Goal: Communication & Community: Answer question/provide support

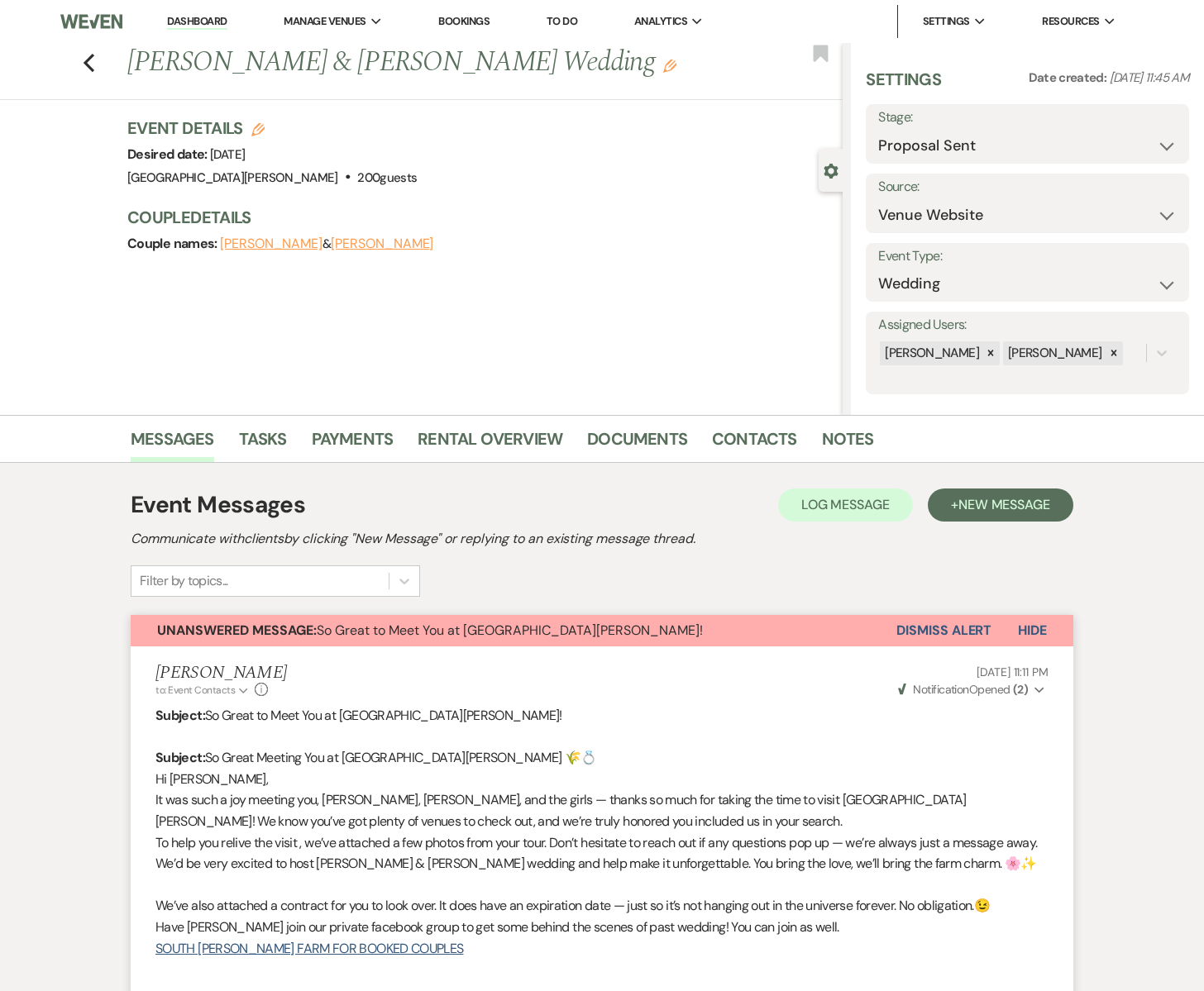
select select "6"
select select "5"
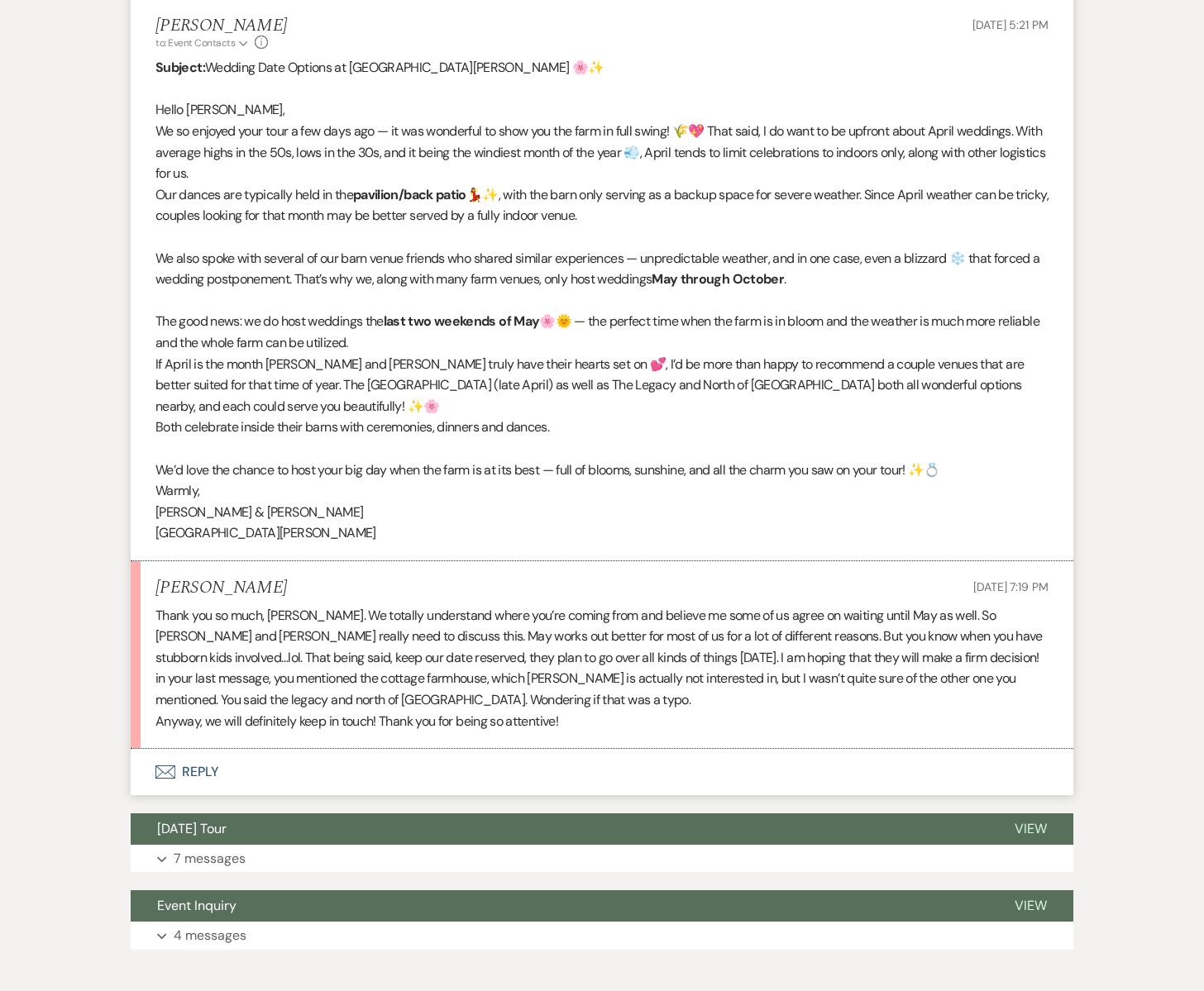
scroll to position [2738, 0]
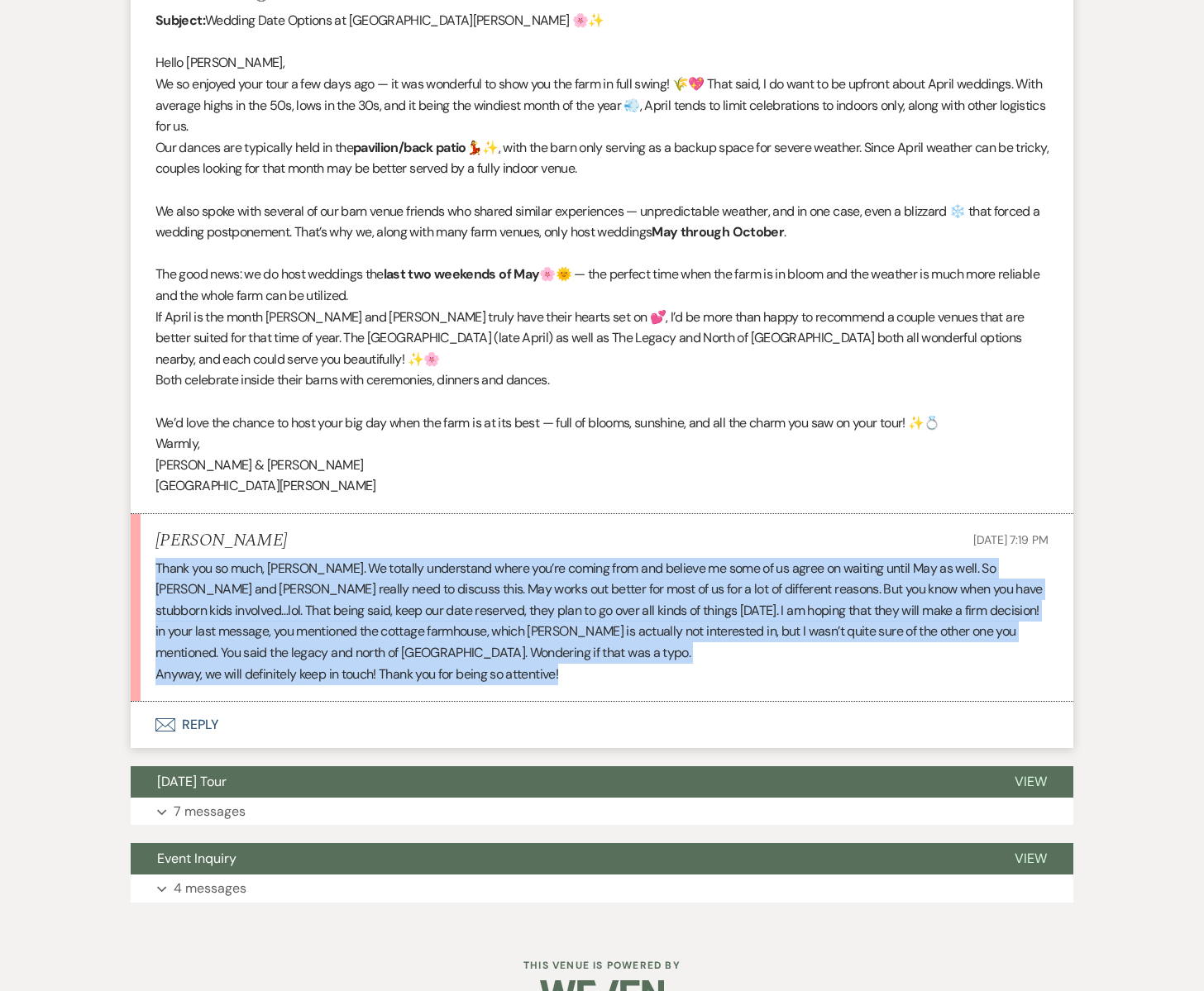
drag, startPoint x: 153, startPoint y: 521, endPoint x: 610, endPoint y: 628, distance: 469.4
click at [617, 628] on li "[PERSON_NAME] [DATE] 7:19 PM Thank you so much, [PERSON_NAME]. We totally under…" at bounding box center [602, 608] width 943 height 187
copy div "Thank you so much, [PERSON_NAME]. We totally understand where you’re coming fro…"
click at [174, 719] on icon "Envelope" at bounding box center [164, 726] width 20 height 14
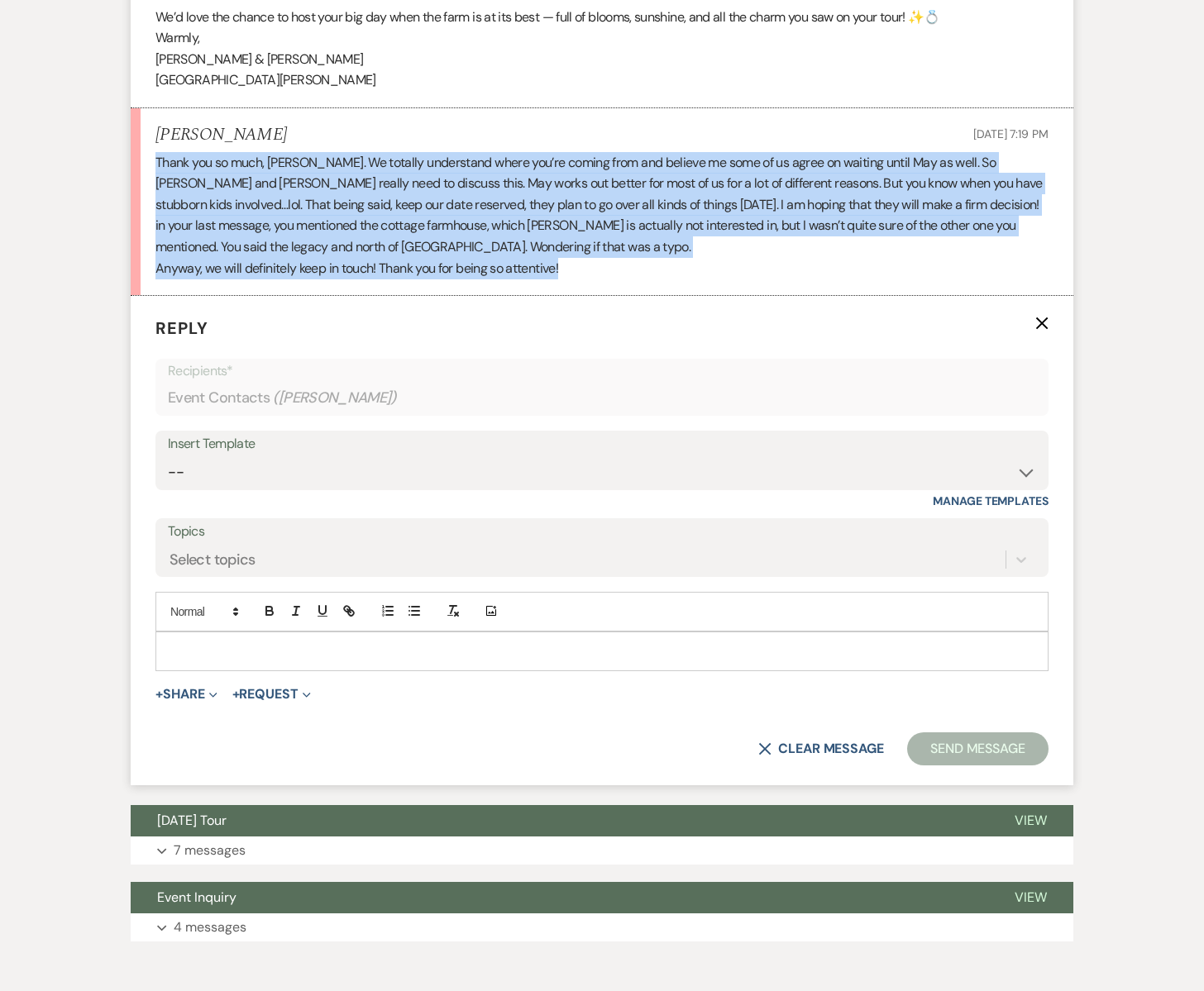
scroll to position [3148, 0]
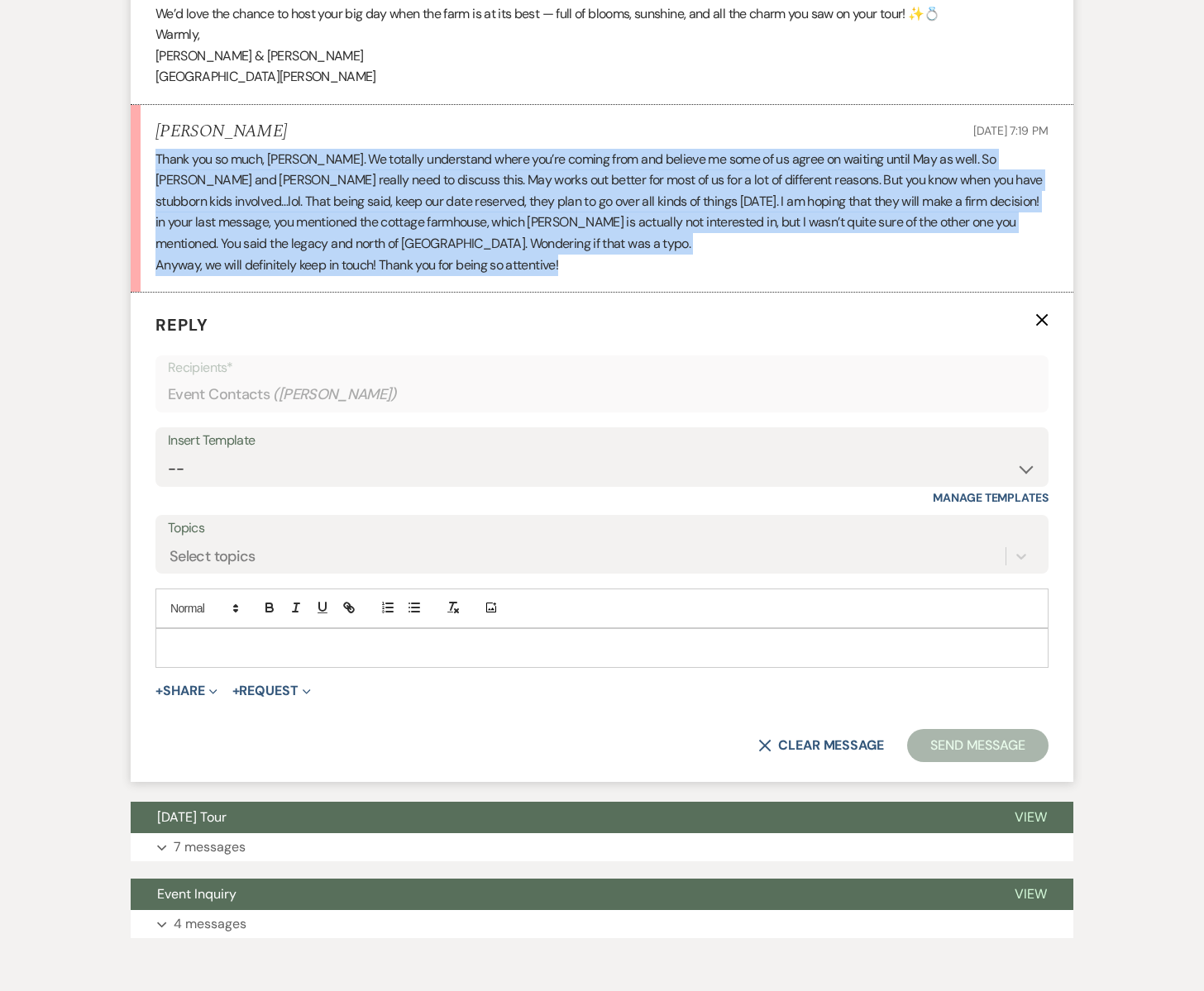
click at [653, 254] on p "Anyway, we will definitely keep in touch! Thank you for being so attentive!" at bounding box center [601, 264] width 893 height 21
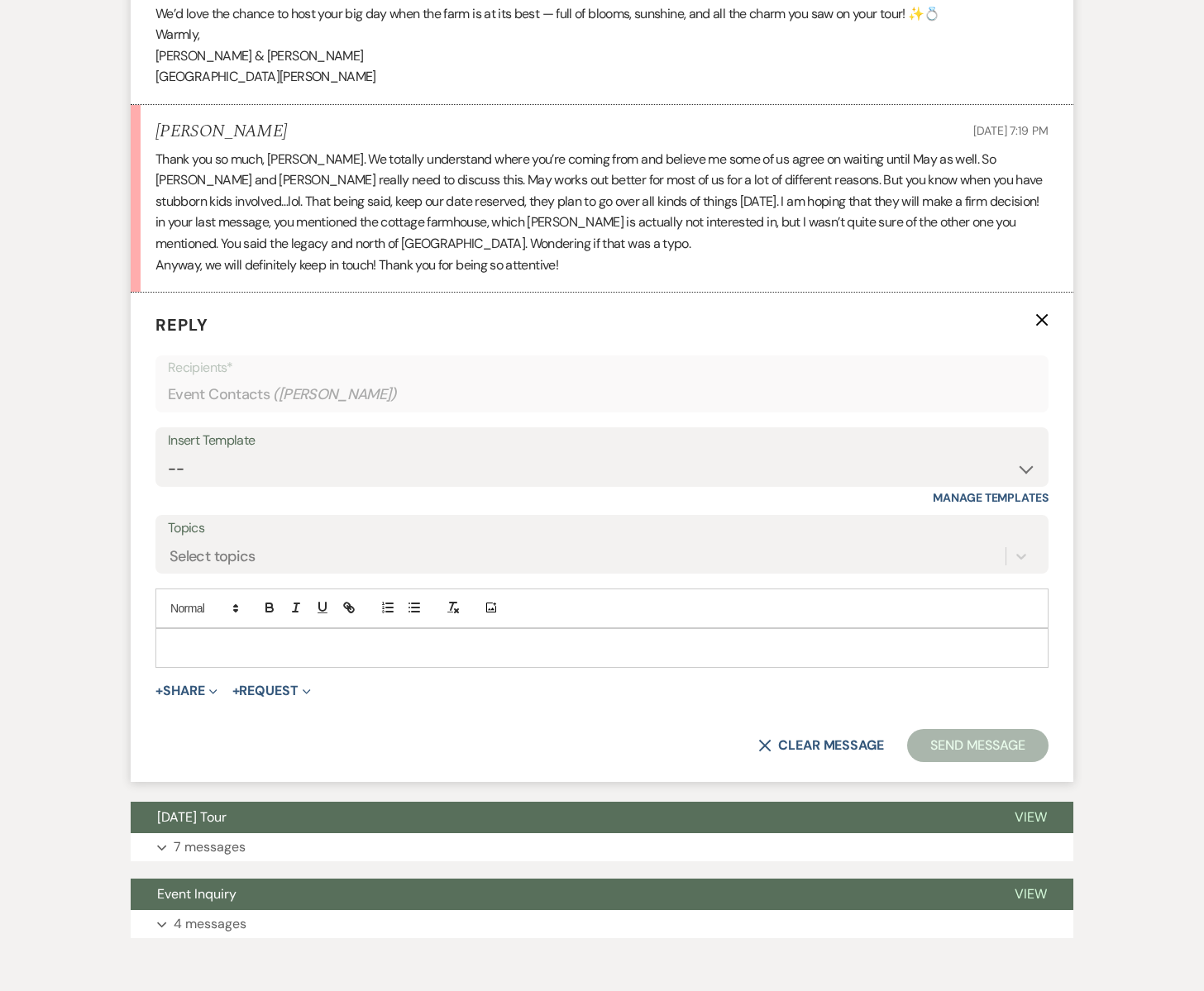
click at [236, 639] on p at bounding box center [602, 648] width 867 height 18
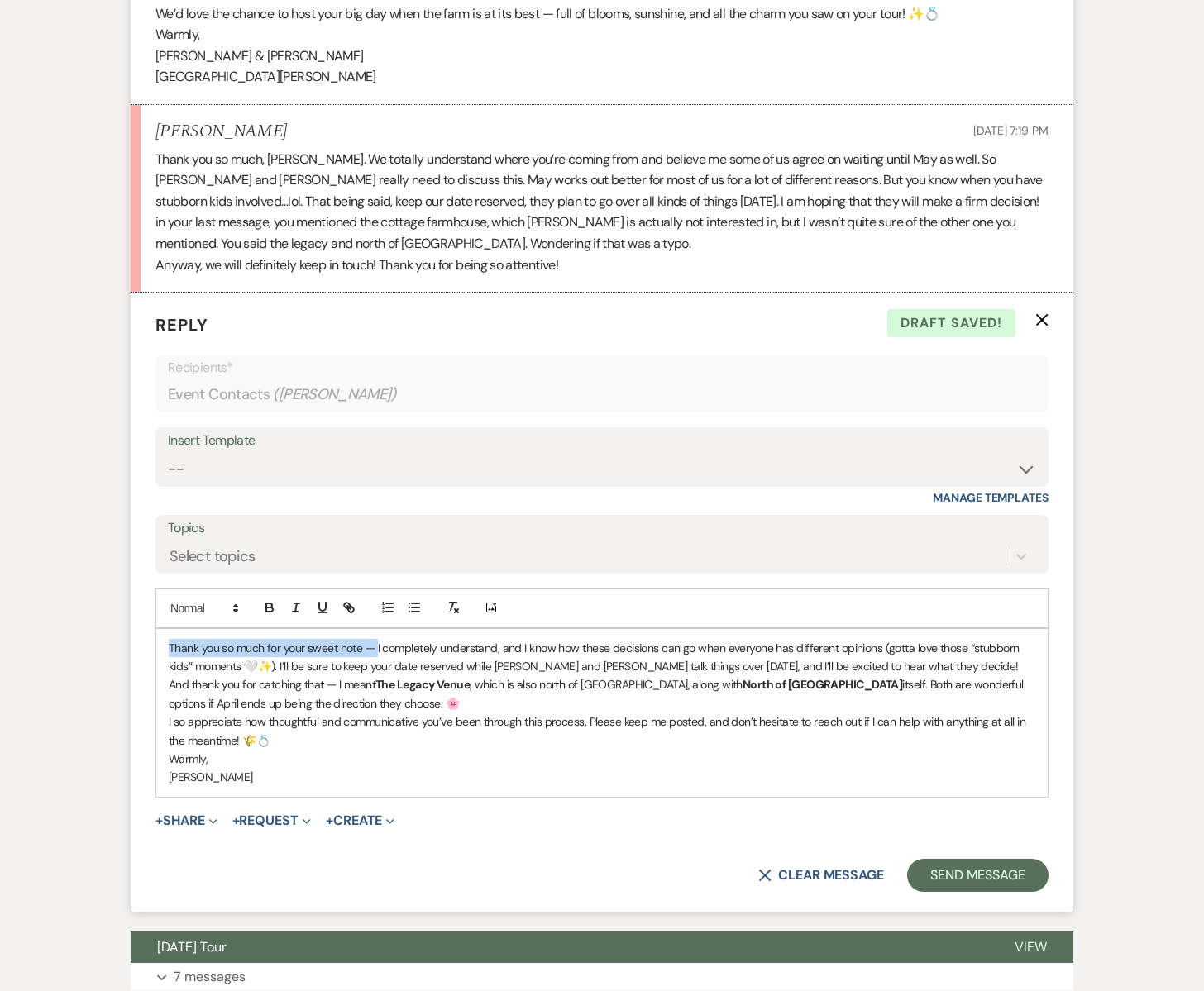
drag, startPoint x: 376, startPoint y: 606, endPoint x: 153, endPoint y: 594, distance: 223.3
click at [153, 594] on form "Reply X Draft saved! Recipients* Event Contacts ( [PERSON_NAME] ) Insert Templa…" at bounding box center [602, 602] width 943 height 620
click at [913, 639] on p "I completely understand, and I know how these decisions can go when everyone ha…" at bounding box center [602, 658] width 867 height 37
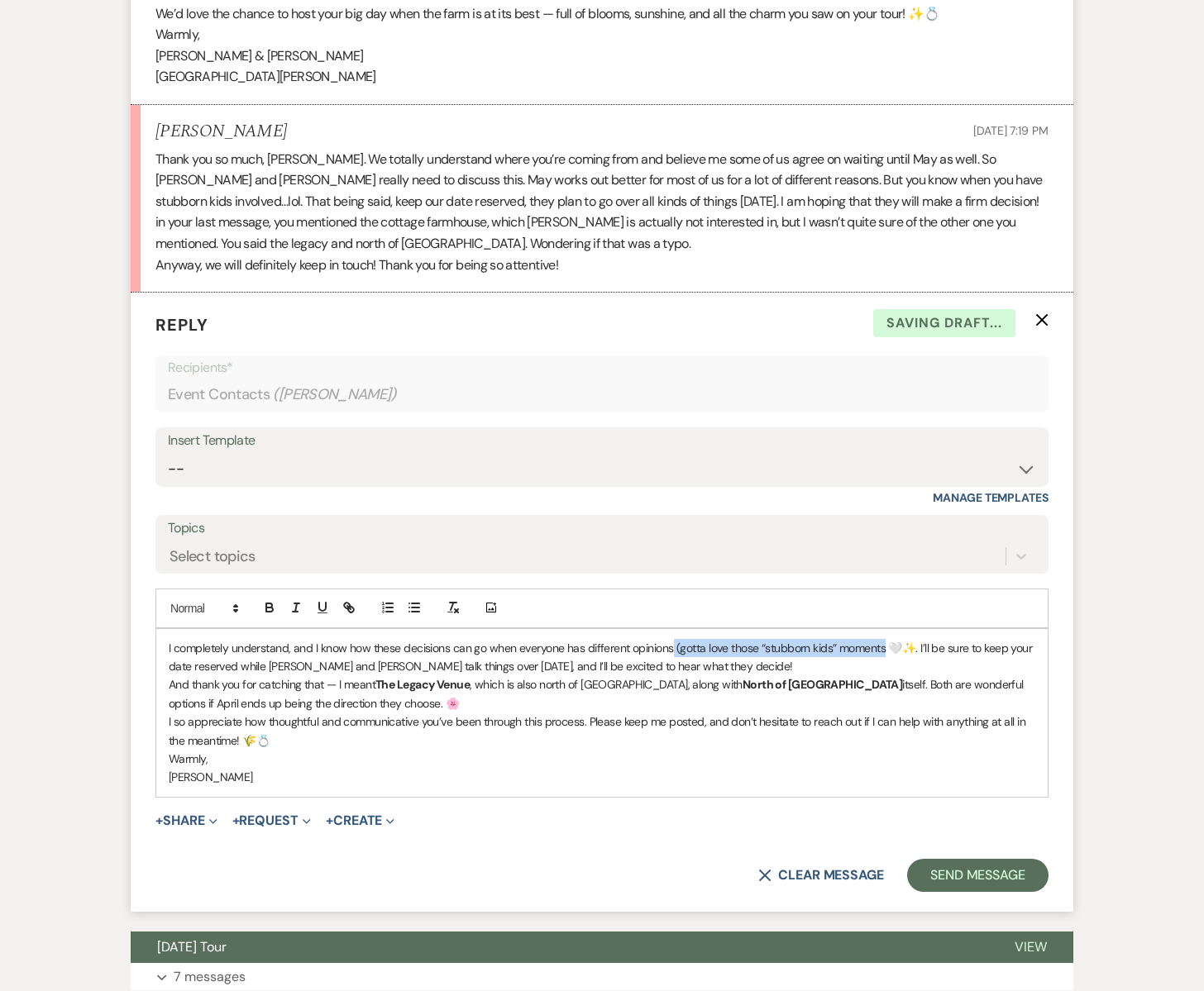
drag, startPoint x: 886, startPoint y: 602, endPoint x: 676, endPoint y: 599, distance: 210.0
click at [672, 639] on p "I completely understand, and I know how these decisions can go when everyone ha…" at bounding box center [602, 658] width 867 height 37
click at [699, 639] on p "I completely understand, and I know how these decisions can go when everyone ha…" at bounding box center [602, 658] width 867 height 37
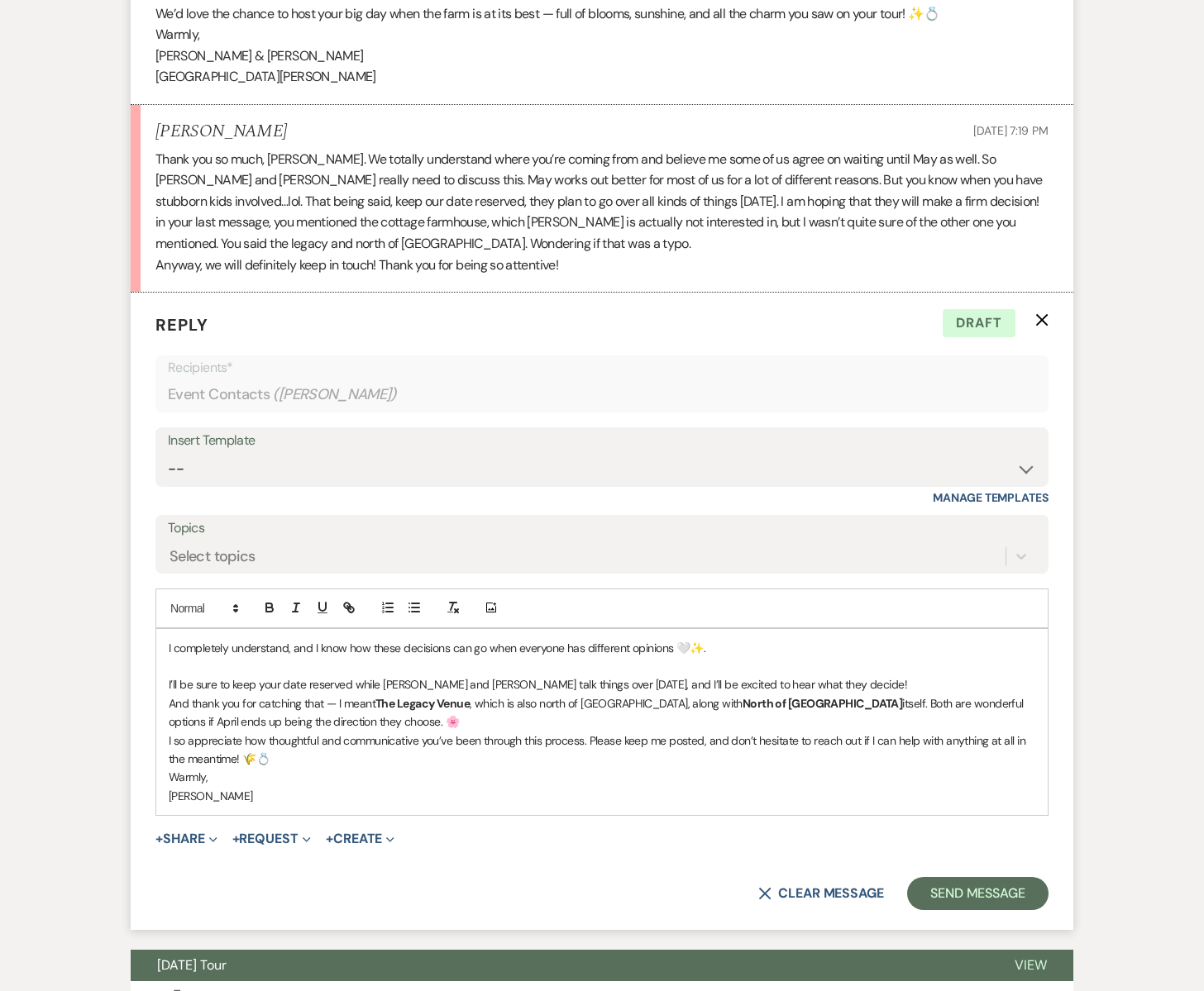
click at [826, 676] on p "I’ll be sure to keep your date reserved while [PERSON_NAME] and [PERSON_NAME] t…" at bounding box center [602, 684] width 867 height 18
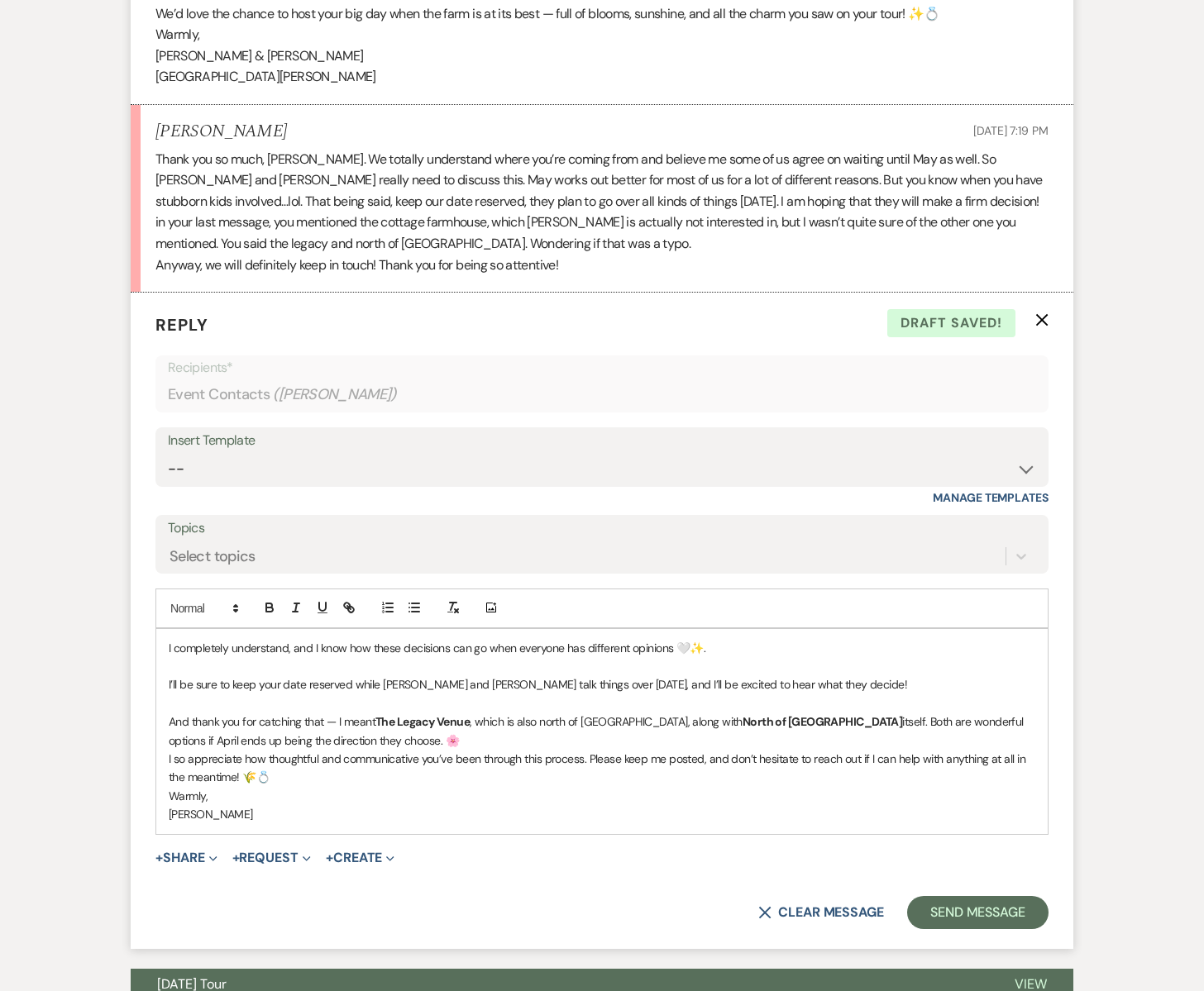
drag, startPoint x: 379, startPoint y: 679, endPoint x: 159, endPoint y: 672, distance: 220.1
click at [159, 672] on div "I completely understand, and I know how these decisions can go when everyone ha…" at bounding box center [601, 732] width 891 height 205
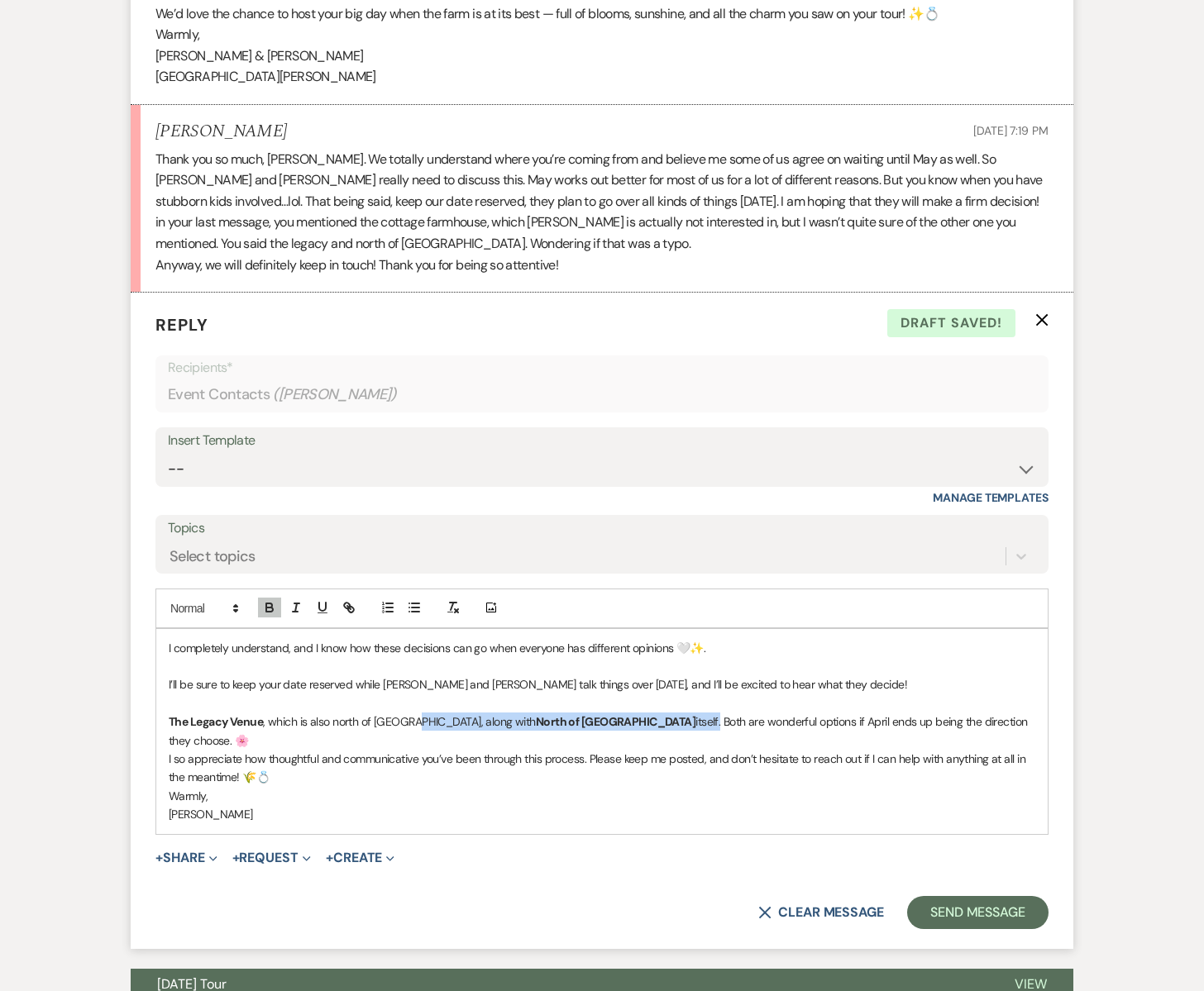
drag, startPoint x: 416, startPoint y: 681, endPoint x: 588, endPoint y: 674, distance: 172.1
click at [588, 713] on p "The Legacy Venue , which is also north of [GEOGRAPHIC_DATA], along with North o…" at bounding box center [602, 732] width 867 height 37
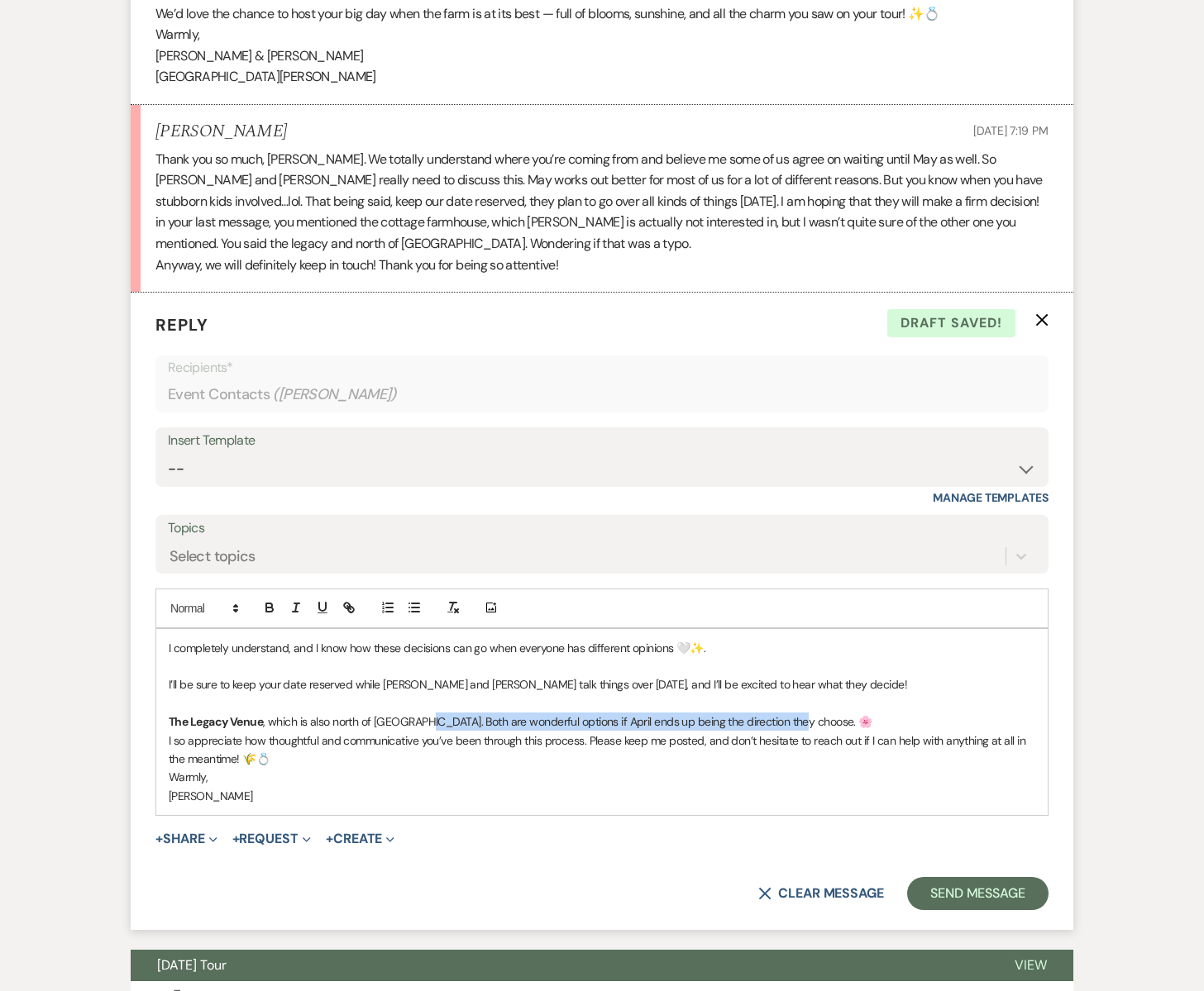
drag, startPoint x: 421, startPoint y: 681, endPoint x: 794, endPoint y: 681, distance: 373.0
click at [794, 713] on p "The Legacy Venue , which is also north of [GEOGRAPHIC_DATA]. Both are wonderful…" at bounding box center [602, 721] width 867 height 18
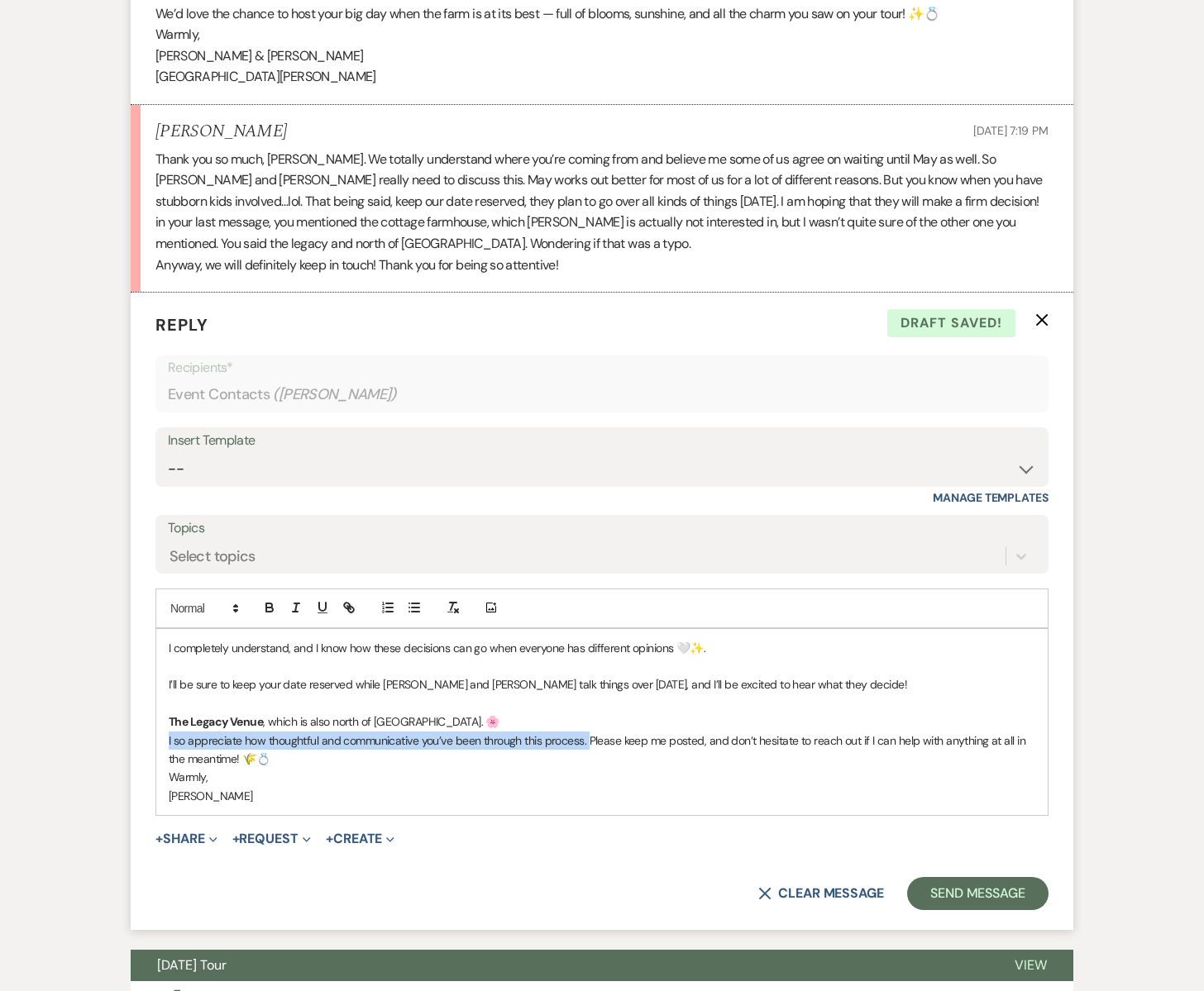
drag, startPoint x: 588, startPoint y: 699, endPoint x: 169, endPoint y: 703, distance: 419.0
click at [166, 704] on div "I completely understand, and I know how these decisions can go when everyone ha…" at bounding box center [601, 722] width 891 height 187
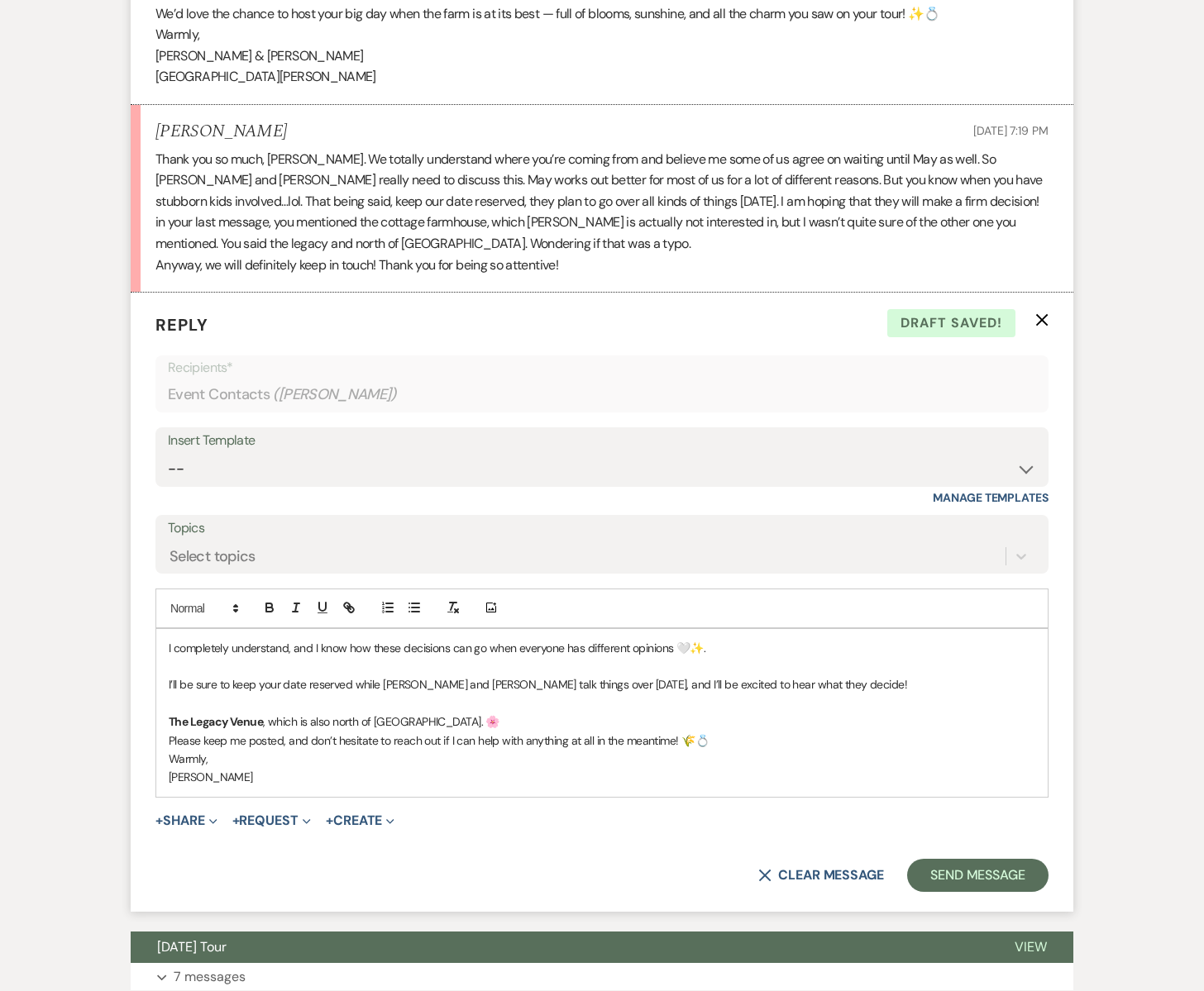
click at [167, 638] on div "I completely understand, and I know how these decisions can go when everyone ha…" at bounding box center [601, 713] width 891 height 168
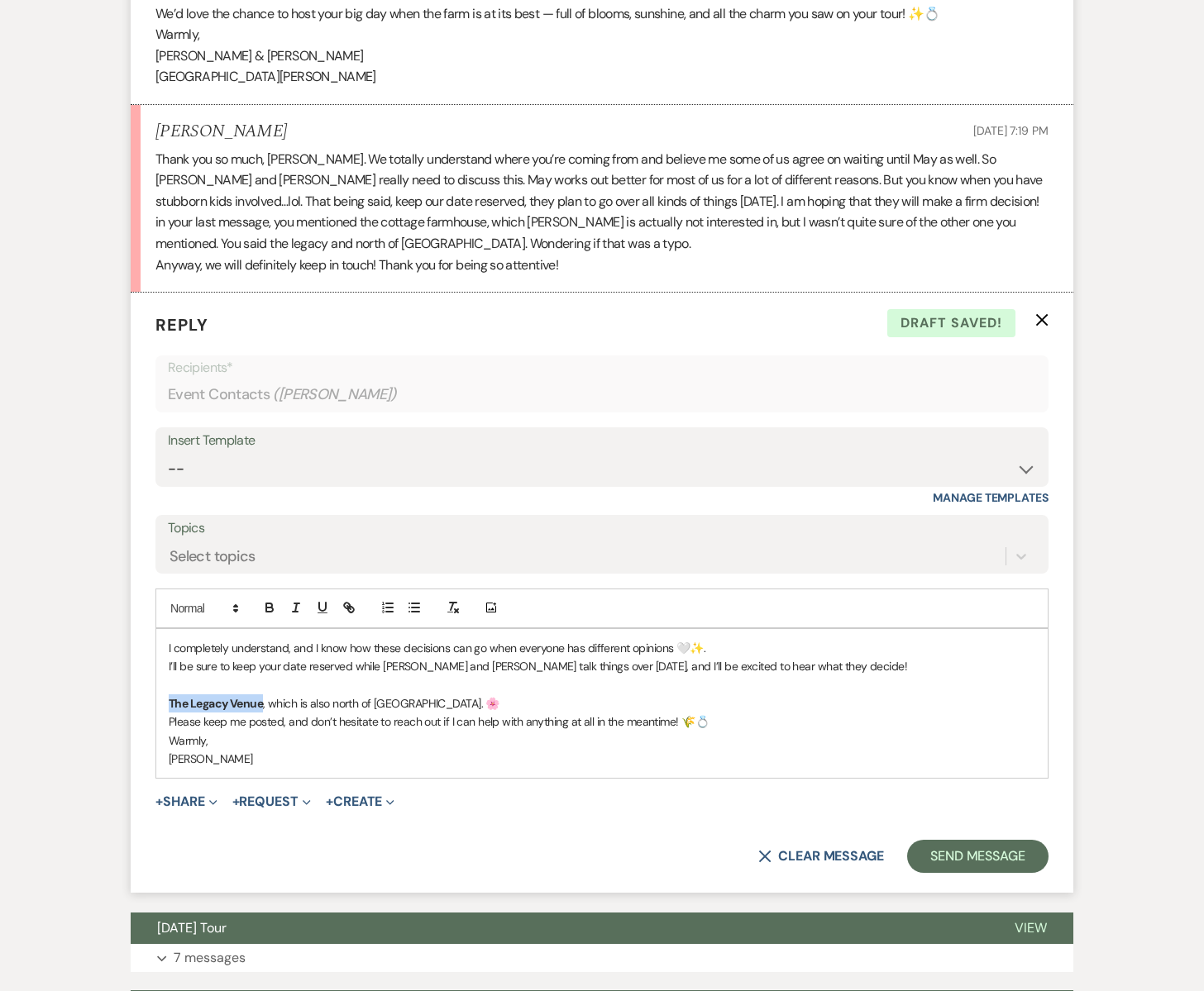
drag, startPoint x: 262, startPoint y: 661, endPoint x: 231, endPoint y: 637, distance: 39.2
click at [153, 654] on form "Reply X Draft saved! Recipients* Event Contacts ( [PERSON_NAME] ) Insert Templa…" at bounding box center [602, 593] width 943 height 600
click at [352, 600] on icon "button" at bounding box center [349, 608] width 15 height 15
paste input "ank you so much for your sweet note — I completely understand, and I know how t…"
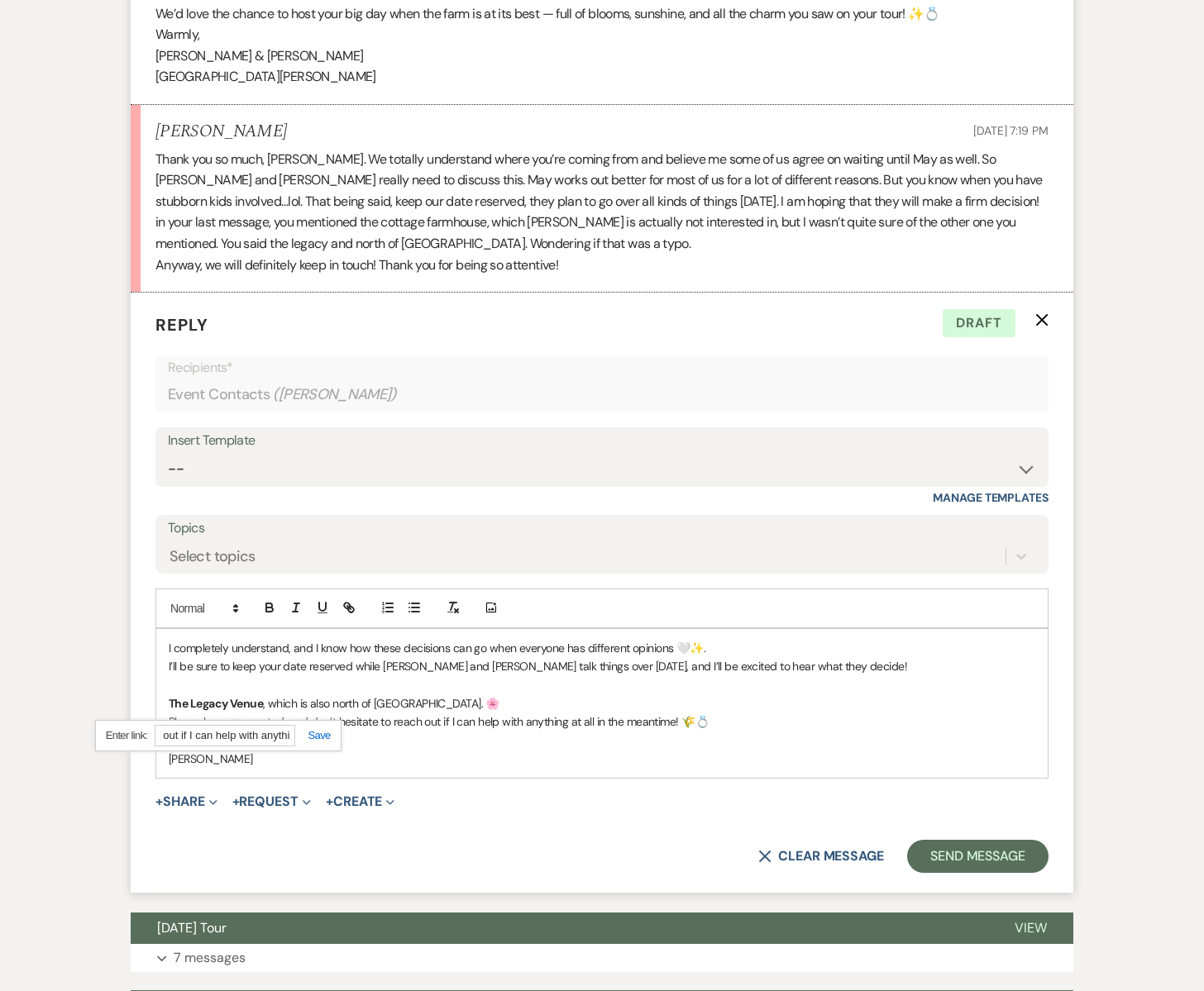
type input "Thank you so much for your sweet note — I completely understand, and I know how…"
drag, startPoint x: 159, startPoint y: 693, endPoint x: 326, endPoint y: 697, distance: 167.0
click at [326, 721] on div "Thank you so much for your sweet note — I completely understand, and I know how…" at bounding box center [218, 737] width 247 height 32
paste input "[URL][DOMAIN_NAME]"
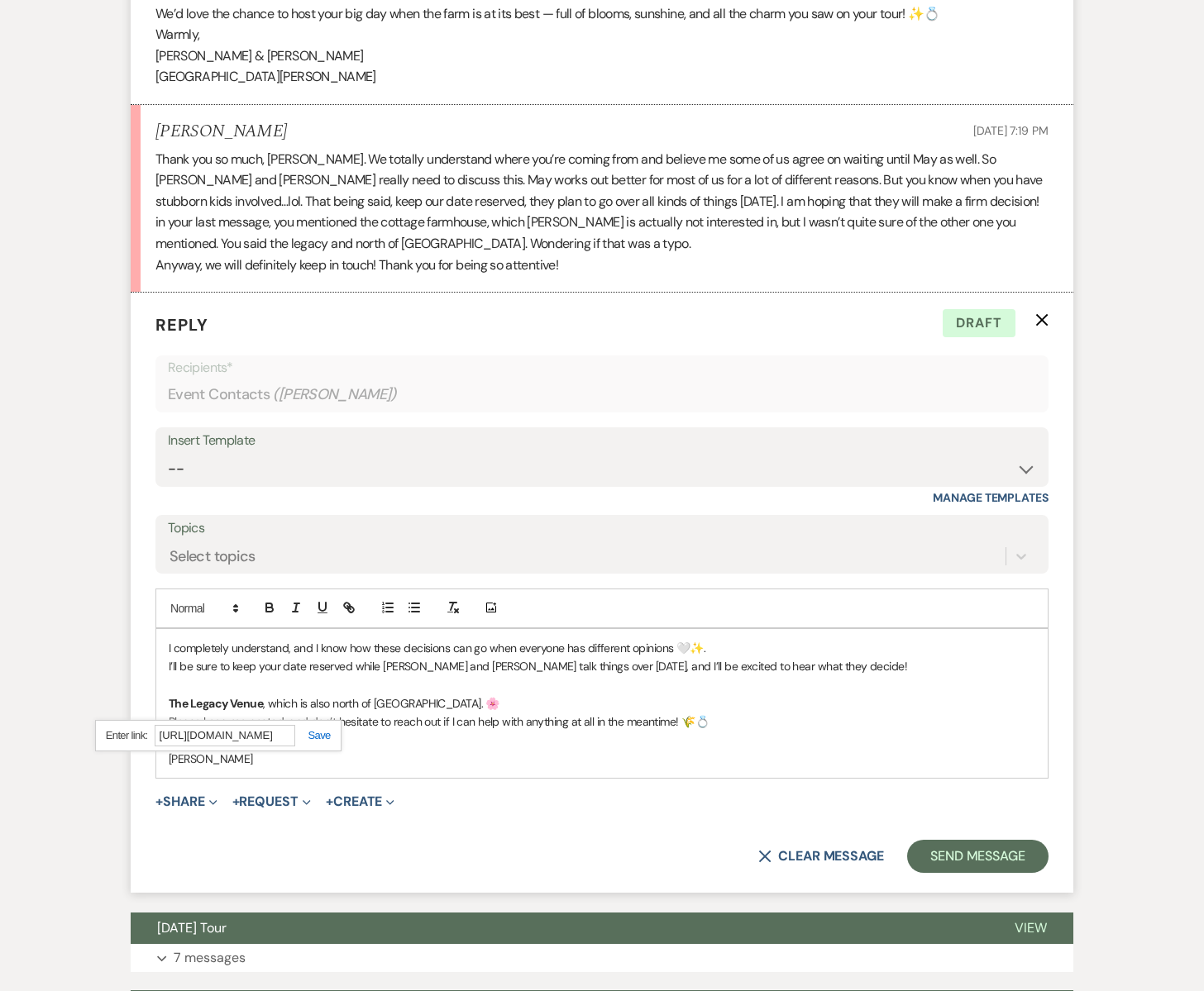
click at [319, 729] on link at bounding box center [313, 735] width 36 height 13
click at [234, 696] on link "The Legacy Venue" at bounding box center [215, 704] width 94 height 15
drag, startPoint x: 234, startPoint y: 657, endPoint x: 261, endPoint y: 658, distance: 27.0
click at [260, 696] on link "The Legacy Venue" at bounding box center [215, 704] width 94 height 15
drag, startPoint x: 264, startPoint y: 660, endPoint x: 231, endPoint y: 658, distance: 33.1
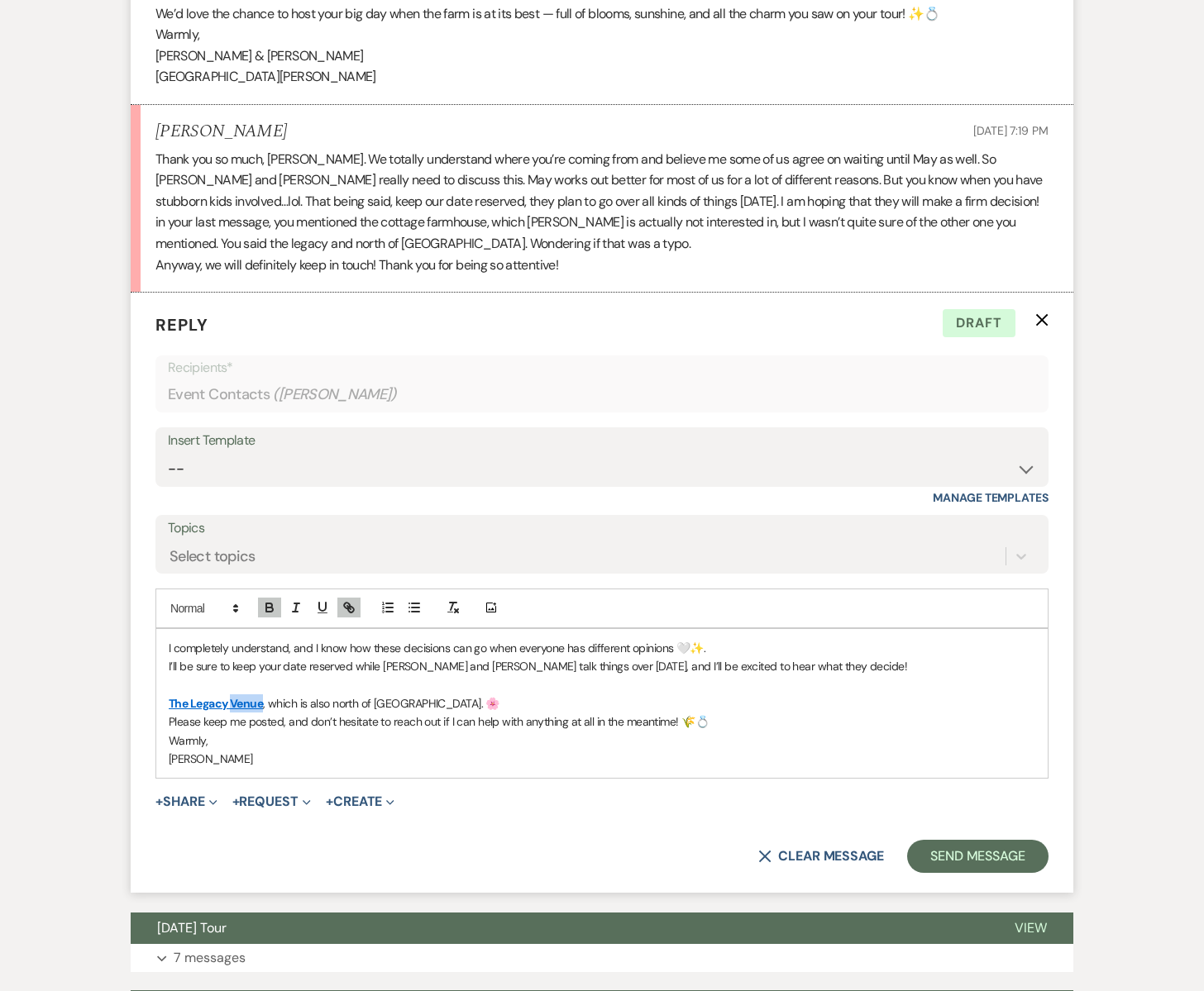
click at [231, 694] on p "The Legacy Venue , which is also north of [GEOGRAPHIC_DATA]. 🌸" at bounding box center [602, 703] width 867 height 18
drag, startPoint x: 256, startPoint y: 660, endPoint x: 239, endPoint y: 622, distance: 41.6
click at [169, 694] on p "The Legacy B arn , which is also north of [GEOGRAPHIC_DATA]. 🌸" at bounding box center [602, 703] width 867 height 18
click at [351, 600] on icon "button" at bounding box center [349, 608] width 15 height 15
paste input "[URL][DOMAIN_NAME]"
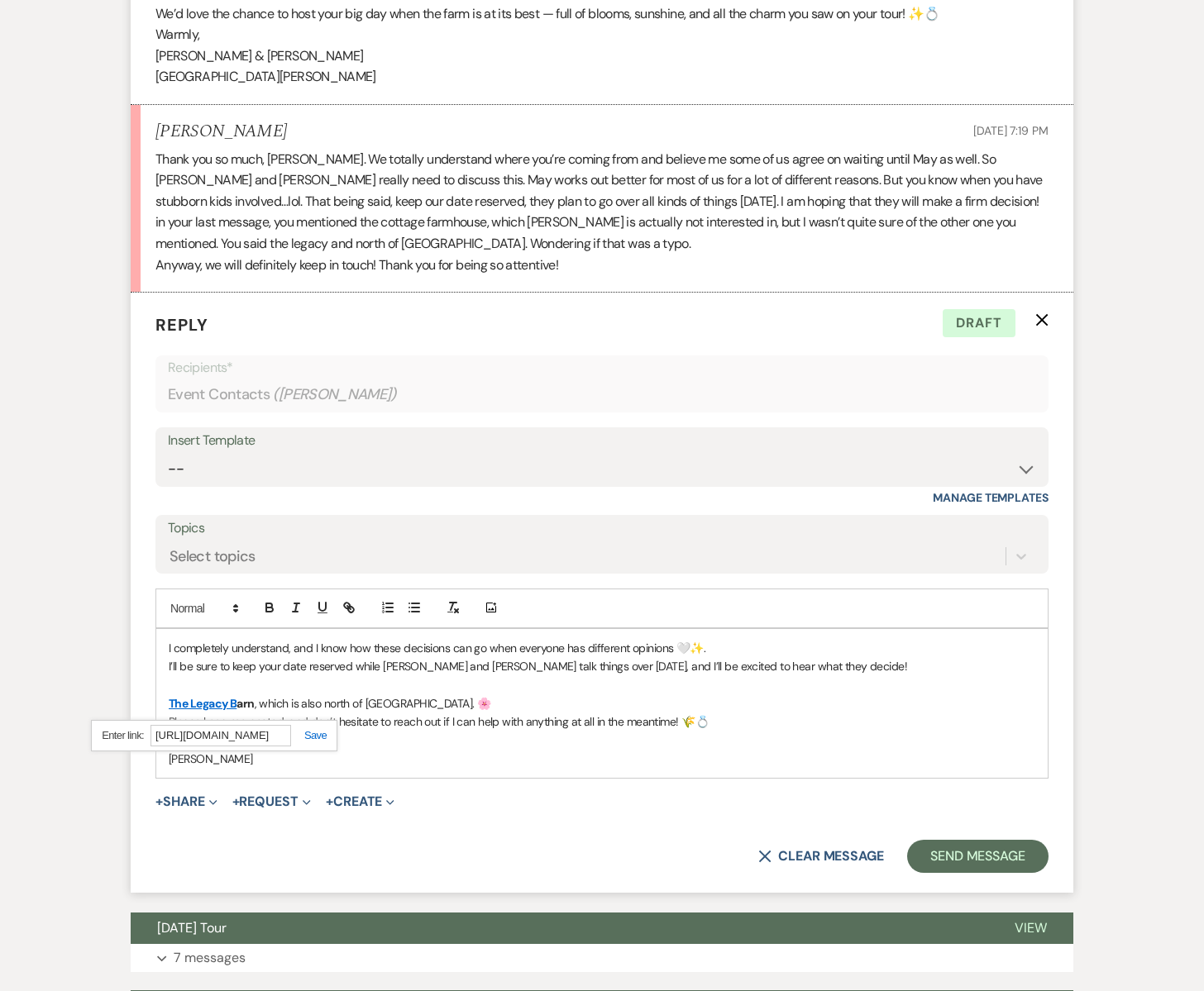
scroll to position [0, 69]
type input "[URL][DOMAIN_NAME]"
click at [310, 729] on link at bounding box center [309, 735] width 36 height 13
drag, startPoint x: 259, startPoint y: 661, endPoint x: 407, endPoint y: 662, distance: 148.0
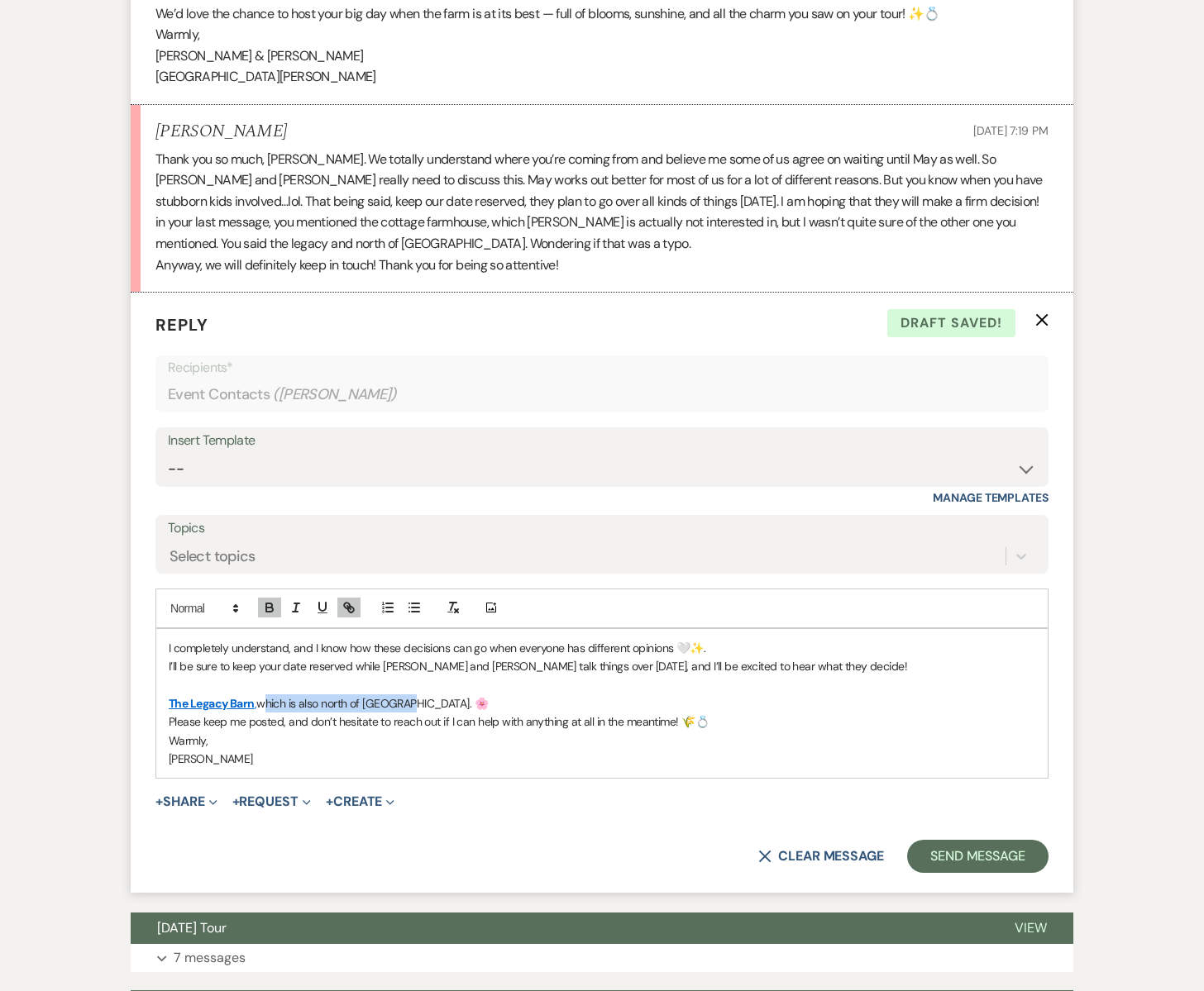
click at [407, 694] on p "The Legacy Barn , which is also north of [GEOGRAPHIC_DATA]. 🌸" at bounding box center [602, 703] width 867 height 18
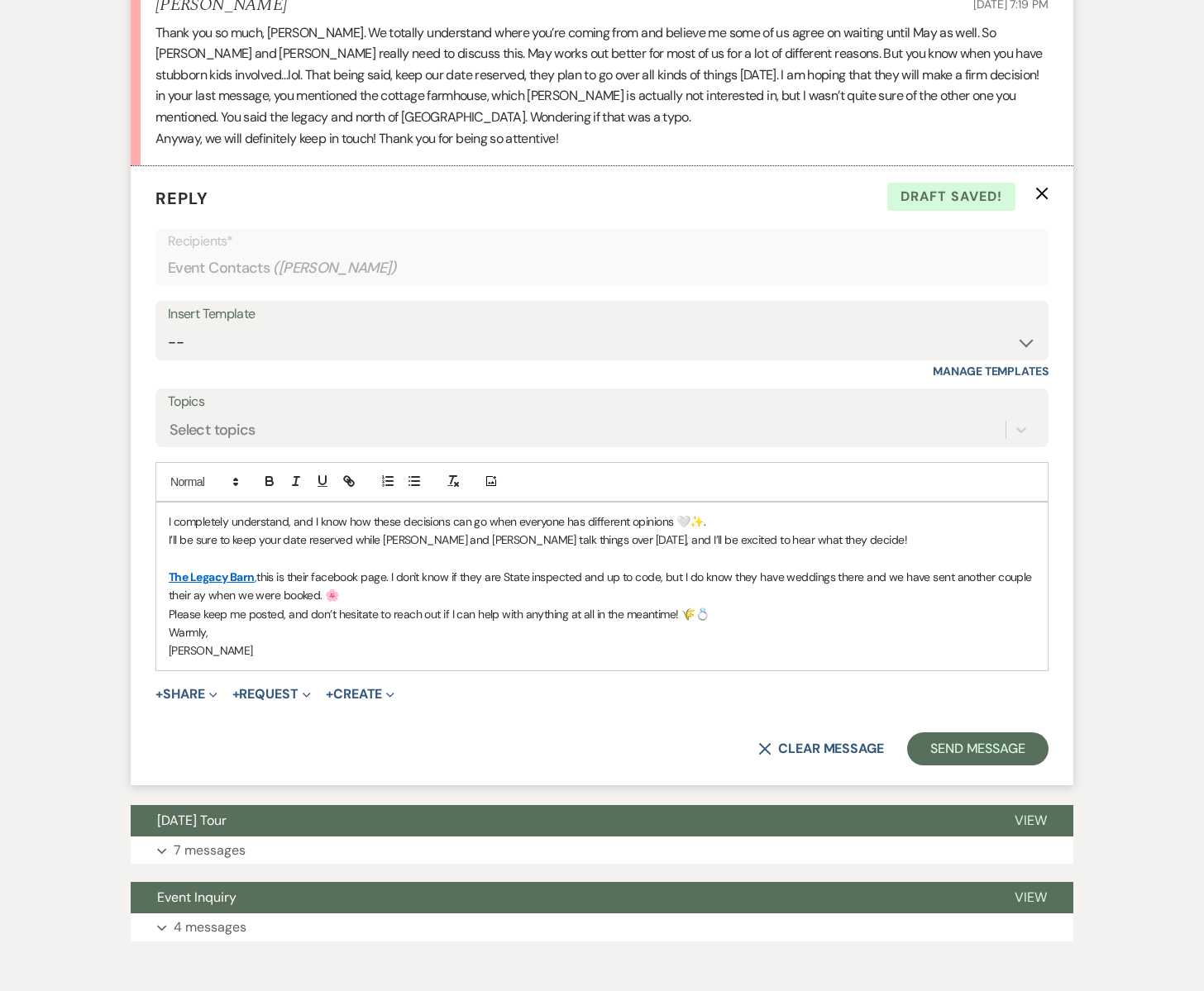
scroll to position [3276, 0]
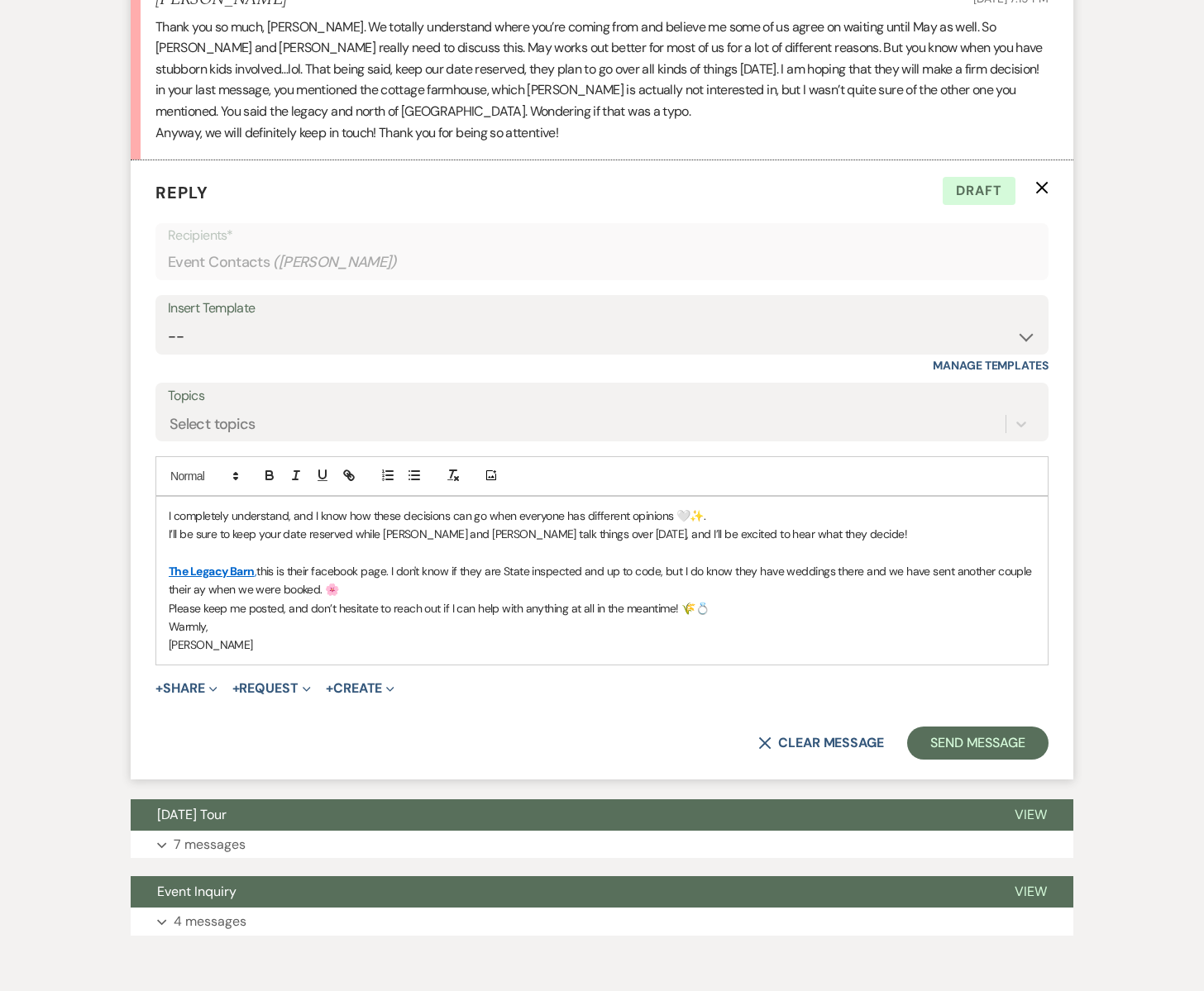
click at [195, 562] on p "The Legacy Barn , this is their facebook page. I don't know if they are State i…" at bounding box center [602, 581] width 867 height 37
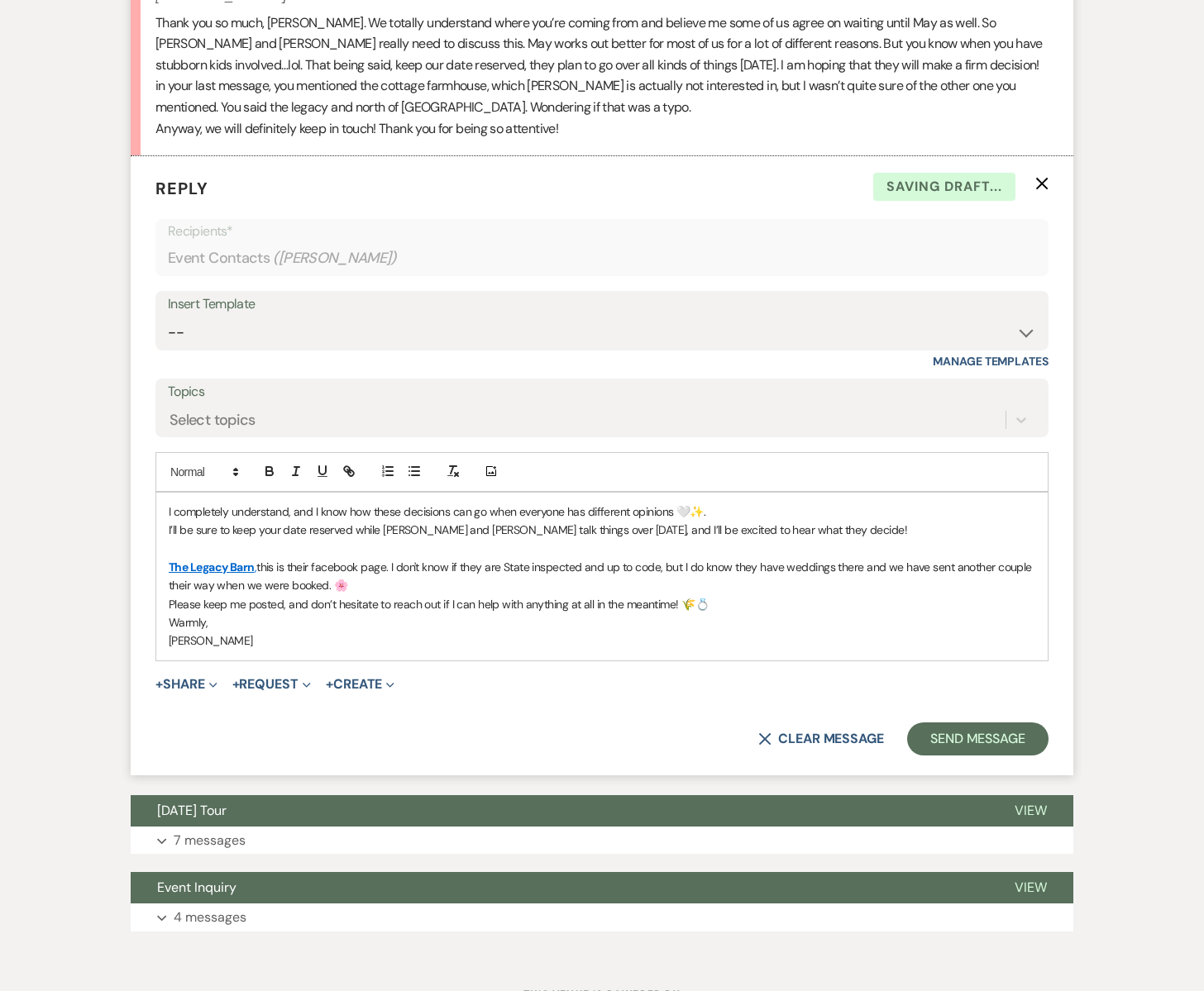
scroll to position [3287, 0]
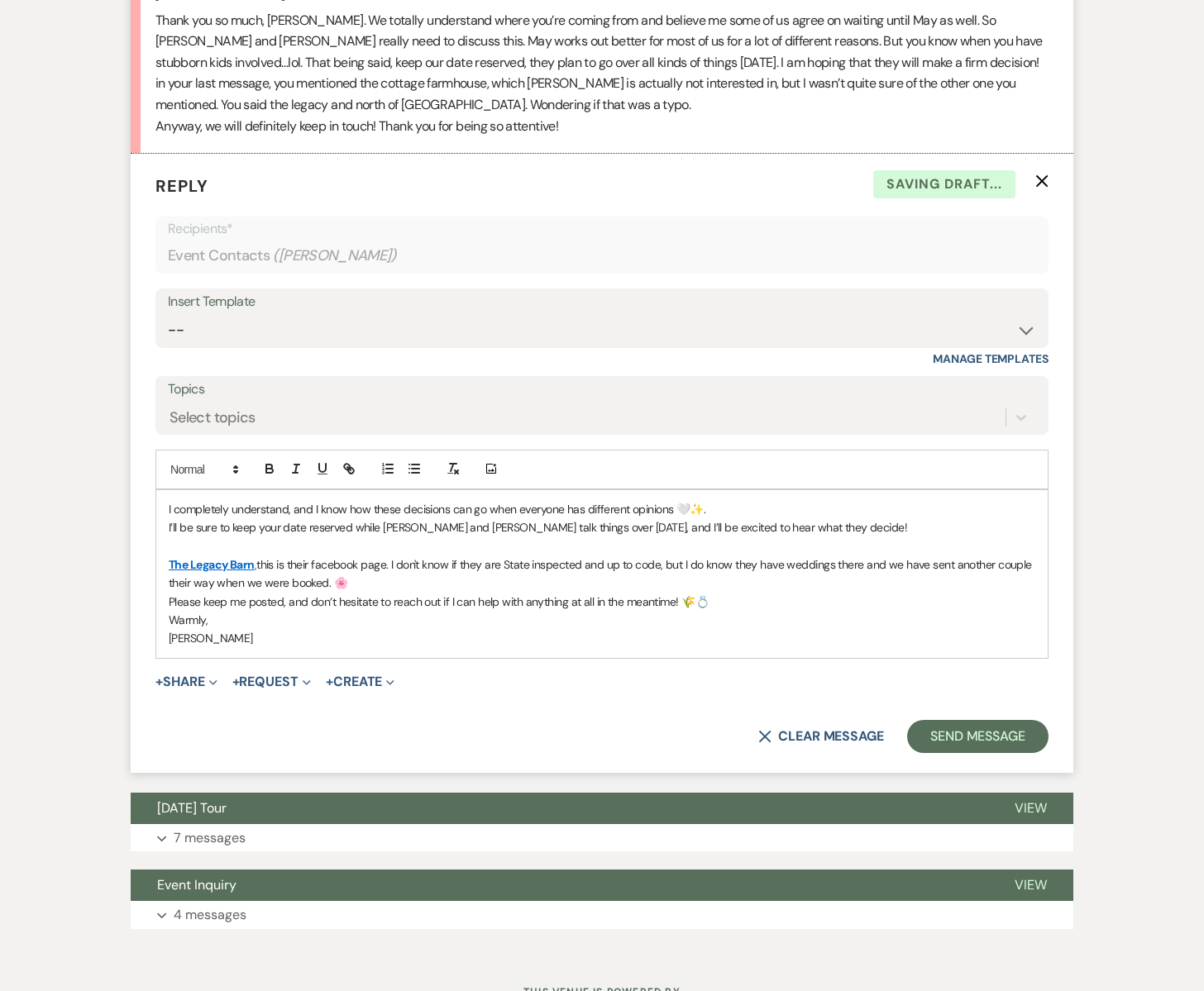
drag, startPoint x: 166, startPoint y: 519, endPoint x: 354, endPoint y: 542, distance: 189.4
click at [354, 542] on div "I completely understand, and I know how these decisions can go when everyone ha…" at bounding box center [601, 574] width 891 height 168
copy p "The Legacy Barn , this is their facebook page. I don't know if they are State i…"
click at [417, 555] on p "The Legacy Barn , this is their facebook page. I don't know if they are State i…" at bounding box center [602, 574] width 867 height 37
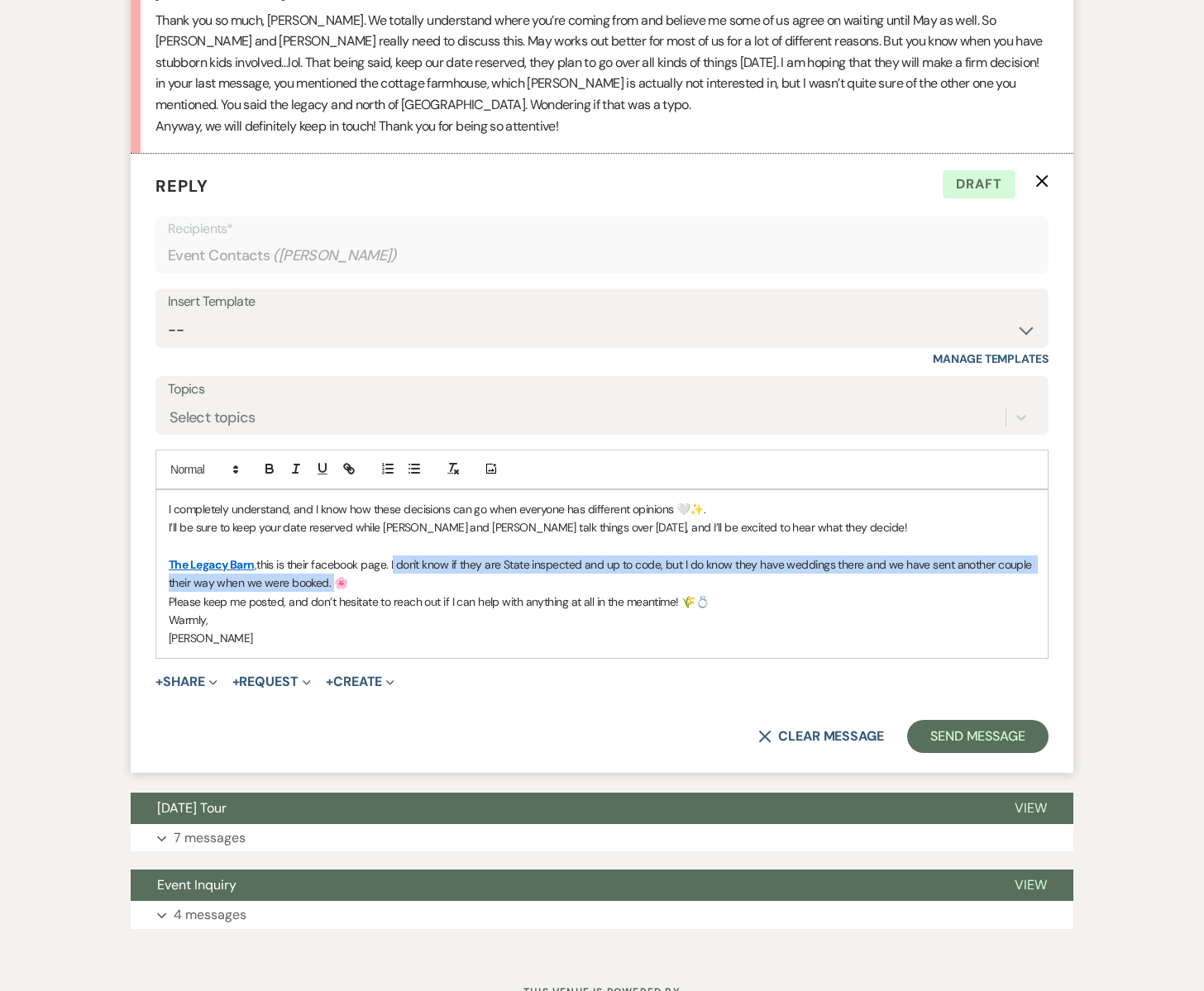
drag, startPoint x: 393, startPoint y: 521, endPoint x: 328, endPoint y: 537, distance: 66.9
click at [328, 555] on p "The Legacy Barn , this is their facebook page. I don't know if they are State i…" at bounding box center [602, 574] width 867 height 37
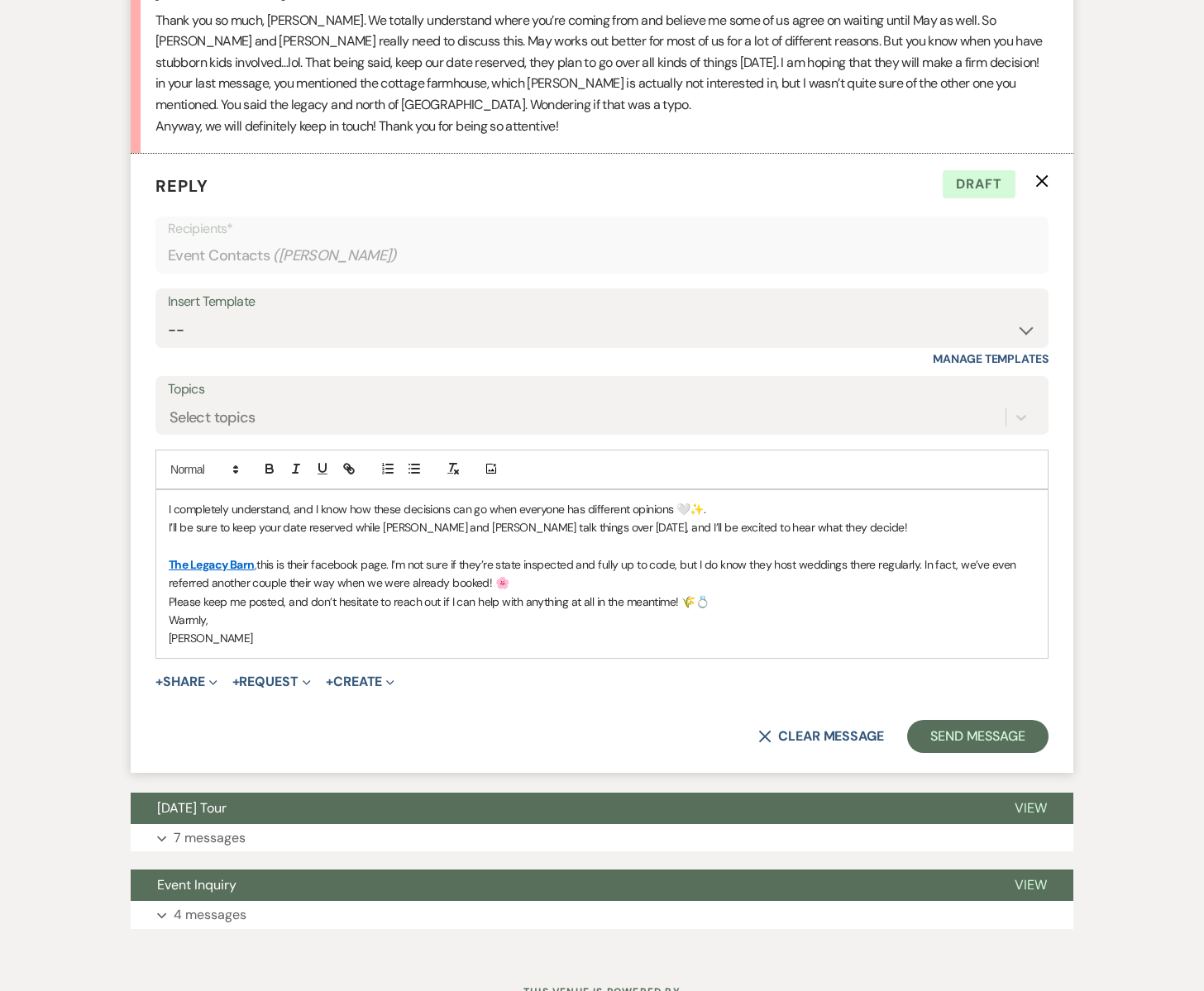
click at [505, 555] on p "The Legacy Barn , this is their facebook page. I’m not sure if they’re state in…" at bounding box center [602, 574] width 867 height 37
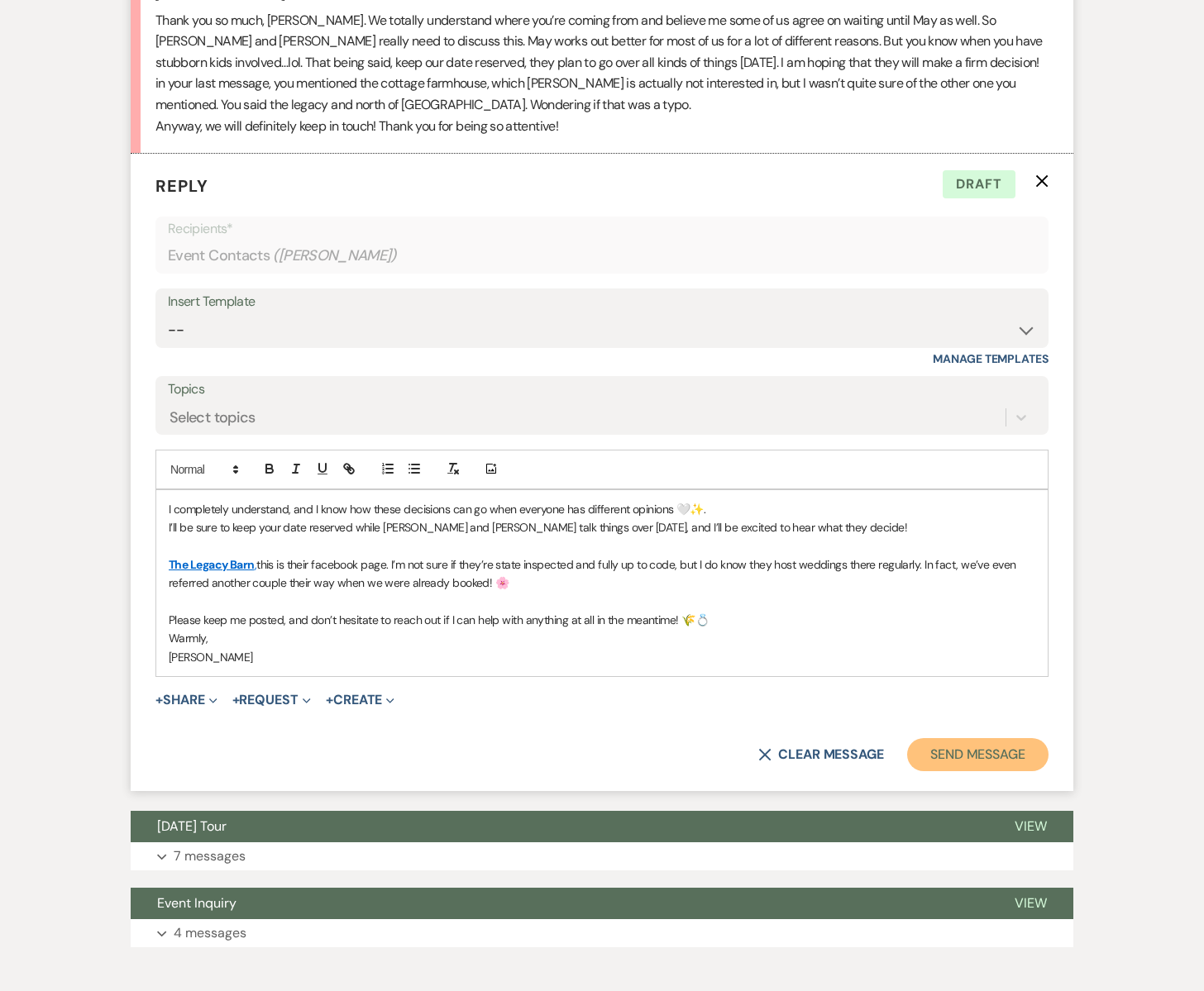
click at [935, 738] on button "Send Message" at bounding box center [978, 754] width 142 height 33
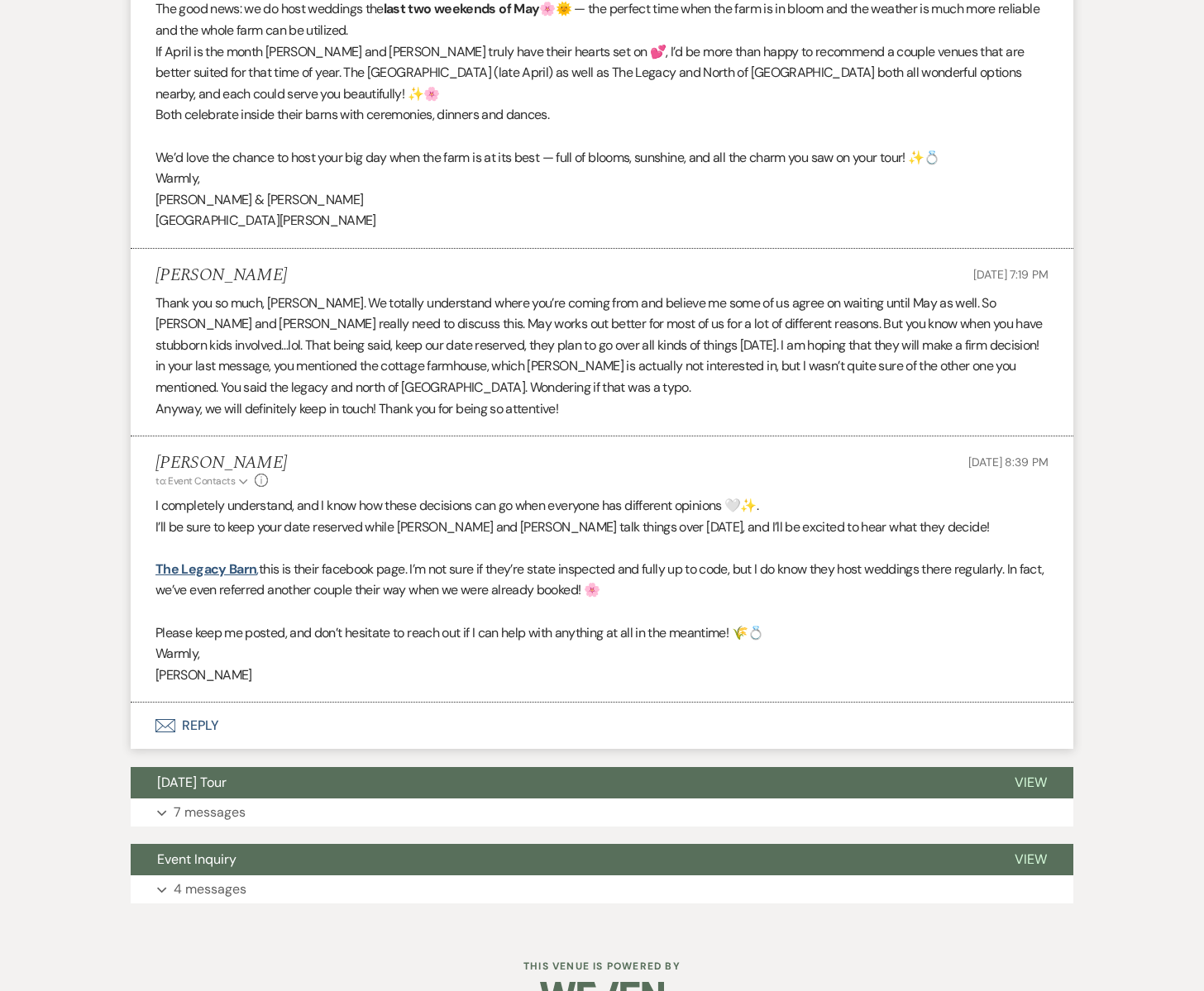
scroll to position [3004, 0]
